Goal: Information Seeking & Learning: Learn about a topic

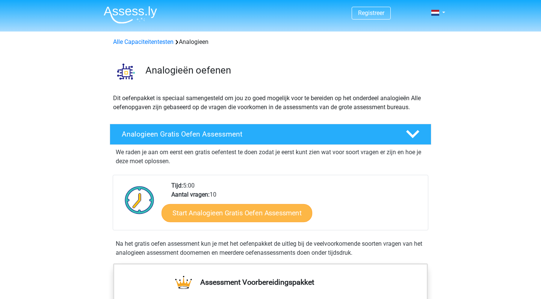
click at [227, 215] on link "Start Analogieen Gratis Oefen Assessment" at bounding box center [237, 213] width 151 height 18
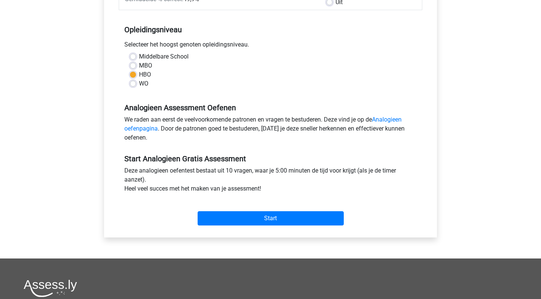
scroll to position [143, 0]
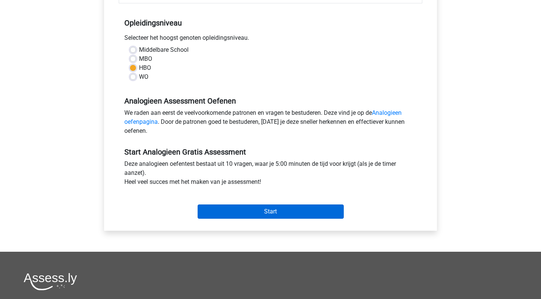
click at [257, 210] on input "Start" at bounding box center [271, 212] width 146 height 14
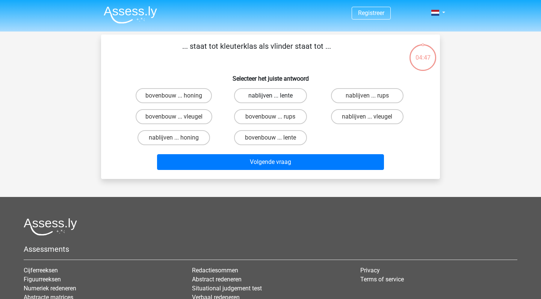
click at [278, 96] on label "nablijven ... lente" at bounding box center [270, 95] width 73 height 15
click at [275, 96] on input "nablijven ... lente" at bounding box center [272, 98] width 5 height 5
radio input "true"
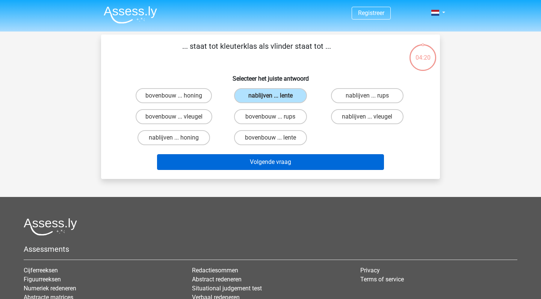
click at [266, 164] on button "Volgende vraag" at bounding box center [270, 162] width 227 height 16
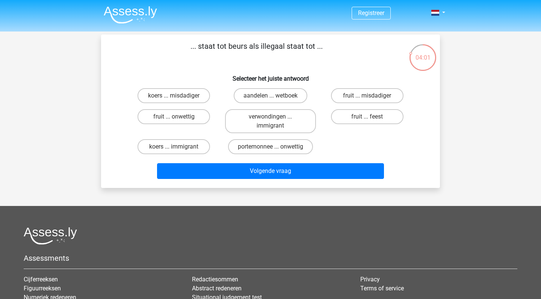
click at [273, 148] on input "portemonnee ... onwettig" at bounding box center [272, 149] width 5 height 5
radio input "true"
click at [265, 96] on label "aandelen ... wetboek" at bounding box center [271, 95] width 74 height 15
click at [270, 96] on input "aandelen ... wetboek" at bounding box center [272, 98] width 5 height 5
radio input "true"
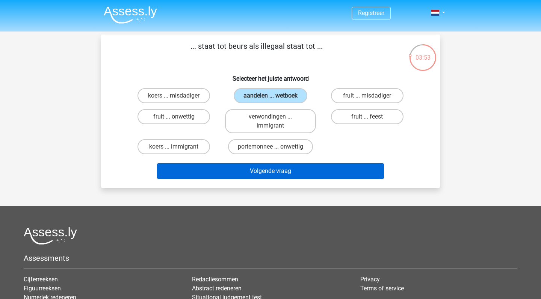
click at [264, 172] on button "Volgende vraag" at bounding box center [270, 171] width 227 height 16
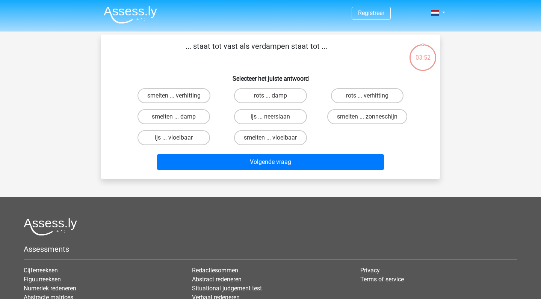
scroll to position [35, 0]
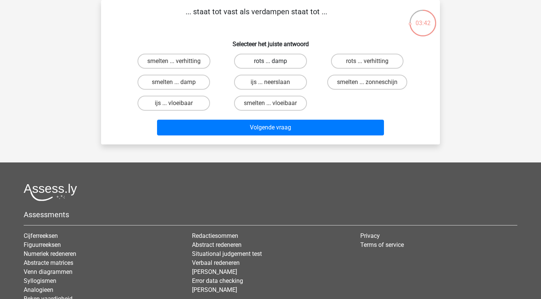
click at [289, 64] on label "rots ... damp" at bounding box center [270, 61] width 73 height 15
click at [275, 64] on input "rots ... damp" at bounding box center [272, 63] width 5 height 5
radio input "true"
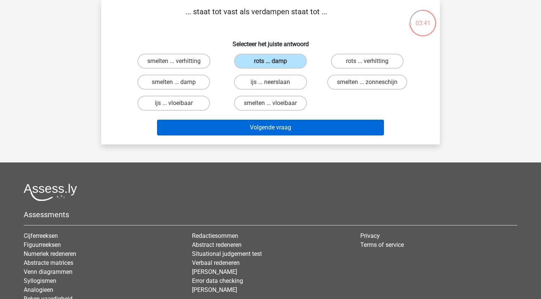
click at [287, 126] on button "Volgende vraag" at bounding box center [270, 128] width 227 height 16
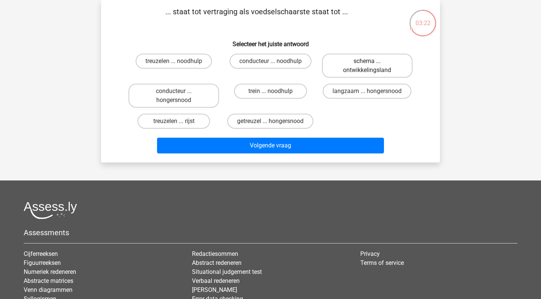
click at [366, 68] on label "schema ... ontwikkelingsland" at bounding box center [367, 66] width 91 height 24
click at [367, 66] on input "schema ... ontwikkelingsland" at bounding box center [369, 63] width 5 height 5
radio input "true"
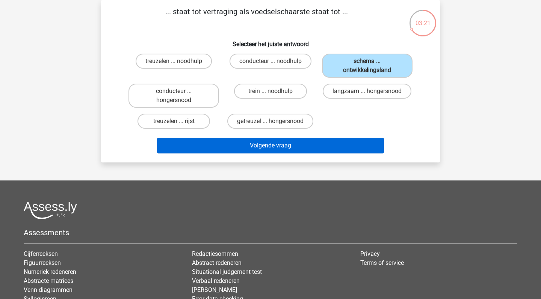
click at [281, 150] on button "Volgende vraag" at bounding box center [270, 146] width 227 height 16
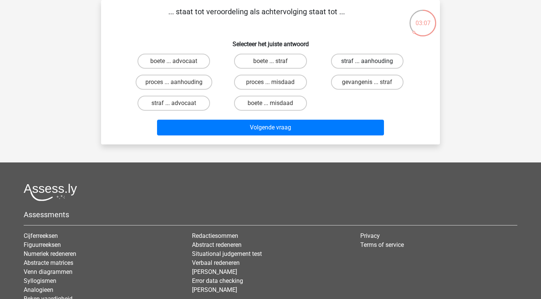
click at [353, 60] on label "straf ... aanhouding" at bounding box center [367, 61] width 73 height 15
click at [367, 61] on input "straf ... aanhouding" at bounding box center [369, 63] width 5 height 5
radio input "true"
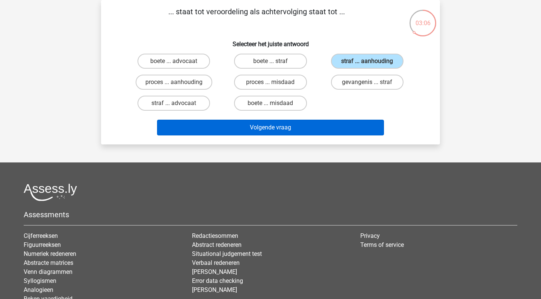
click at [272, 128] on button "Volgende vraag" at bounding box center [270, 128] width 227 height 16
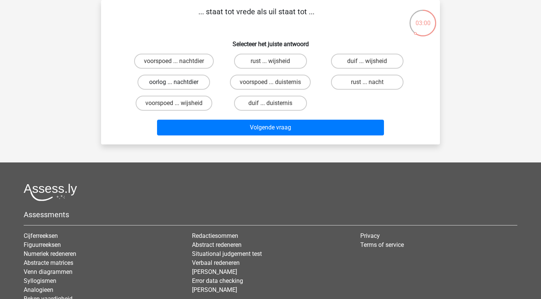
click at [182, 85] on label "oorlog ... nachtdier" at bounding box center [173, 82] width 73 height 15
click at [179, 85] on input "oorlog ... nachtdier" at bounding box center [176, 84] width 5 height 5
radio input "true"
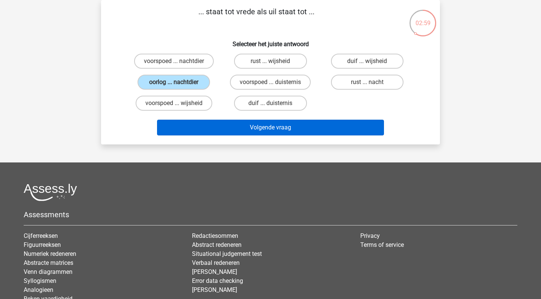
click at [263, 128] on button "Volgende vraag" at bounding box center [270, 128] width 227 height 16
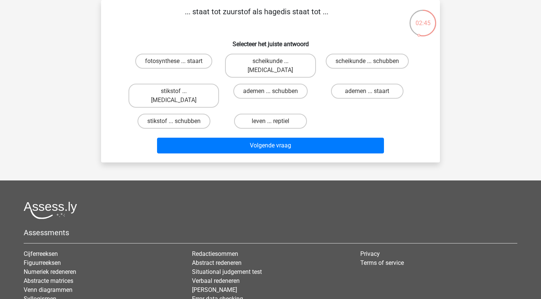
click at [370, 91] on input "ademen ... staart" at bounding box center [369, 93] width 5 height 5
radio input "true"
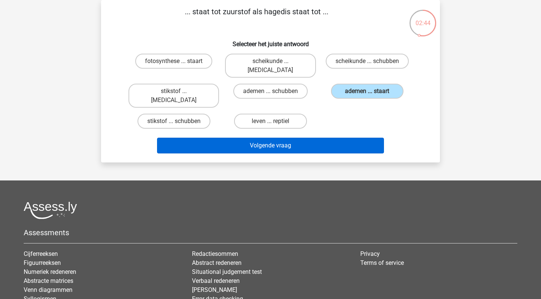
click at [256, 138] on button "Volgende vraag" at bounding box center [270, 146] width 227 height 16
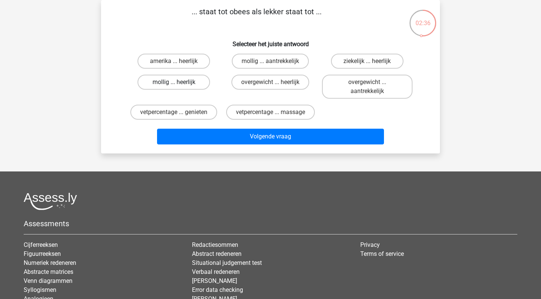
click at [191, 80] on label "mollig ... heerlijk" at bounding box center [173, 82] width 73 height 15
click at [179, 82] on input "mollig ... heerlijk" at bounding box center [176, 84] width 5 height 5
radio input "true"
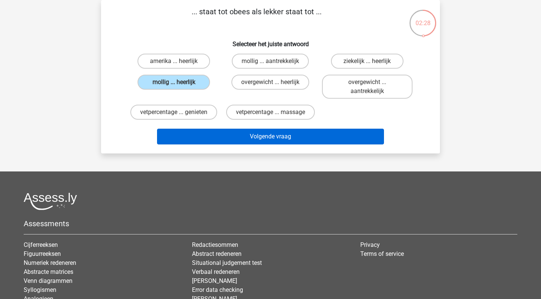
click at [273, 137] on button "Volgende vraag" at bounding box center [270, 137] width 227 height 16
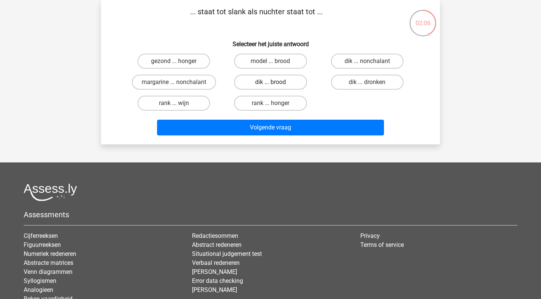
click at [264, 86] on label "dik ... brood" at bounding box center [270, 82] width 73 height 15
click at [270, 86] on input "dik ... brood" at bounding box center [272, 84] width 5 height 5
radio input "true"
click at [363, 85] on label "dik ... dronken" at bounding box center [367, 82] width 73 height 15
click at [367, 85] on input "dik ... dronken" at bounding box center [369, 84] width 5 height 5
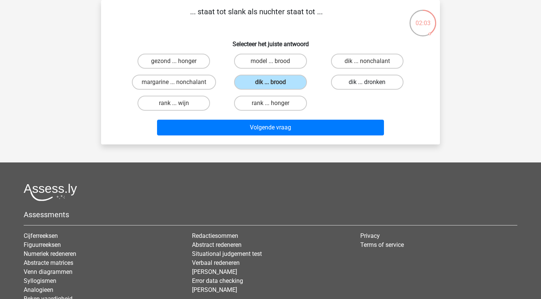
radio input "true"
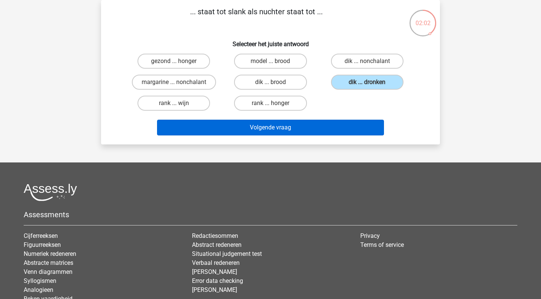
click at [257, 130] on button "Volgende vraag" at bounding box center [270, 128] width 227 height 16
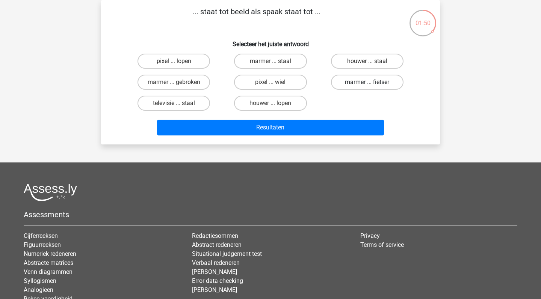
click at [362, 83] on label "marmer ... fietser" at bounding box center [367, 82] width 73 height 15
click at [367, 83] on input "marmer ... fietser" at bounding box center [369, 84] width 5 height 5
radio input "true"
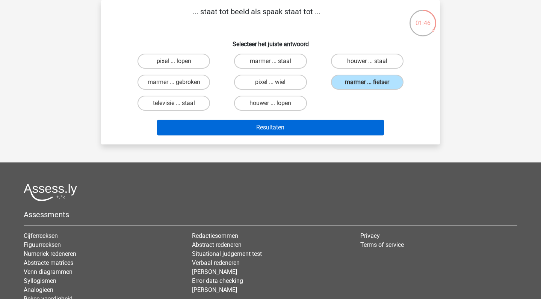
click at [265, 130] on button "Resultaten" at bounding box center [270, 128] width 227 height 16
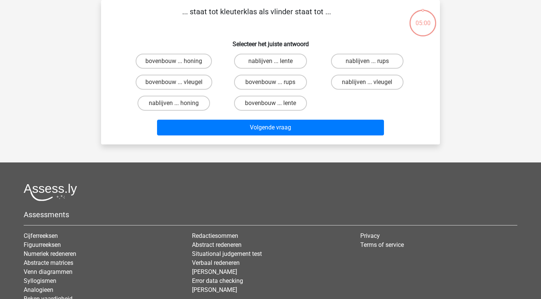
scroll to position [35, 0]
drag, startPoint x: 316, startPoint y: 104, endPoint x: 139, endPoint y: 52, distance: 183.7
click at [139, 52] on div "bovenbouw ... honing nablijven ... lente nablijven ... rups bovenbouw ... vleug…" at bounding box center [270, 82] width 290 height 63
click at [84, 44] on div "Registreer Nederlands English" at bounding box center [270, 163] width 541 height 396
click at [45, 121] on div "Registreer Nederlands English" at bounding box center [270, 163] width 541 height 396
